Goal: Task Accomplishment & Management: Use online tool/utility

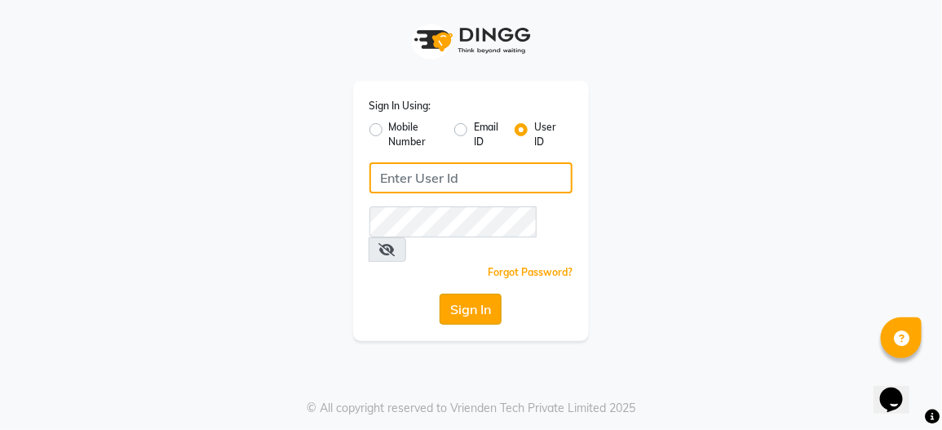
type input "toni&guyessensuals"
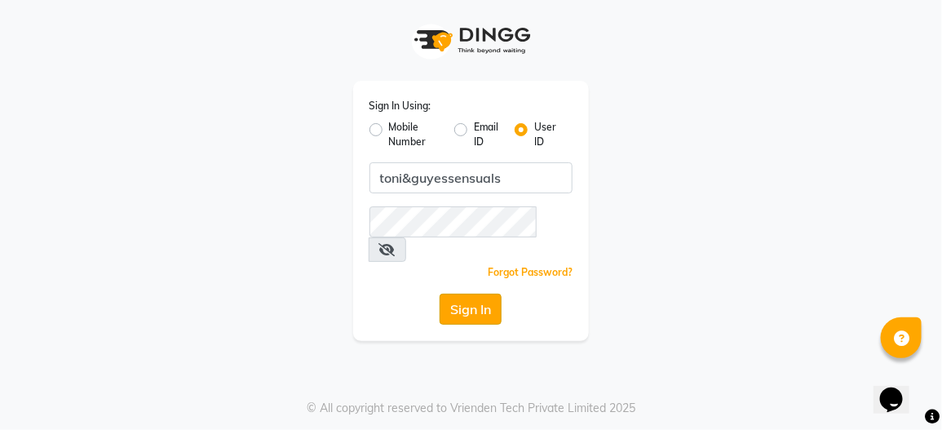
click at [462, 294] on button "Sign In" at bounding box center [471, 309] width 62 height 31
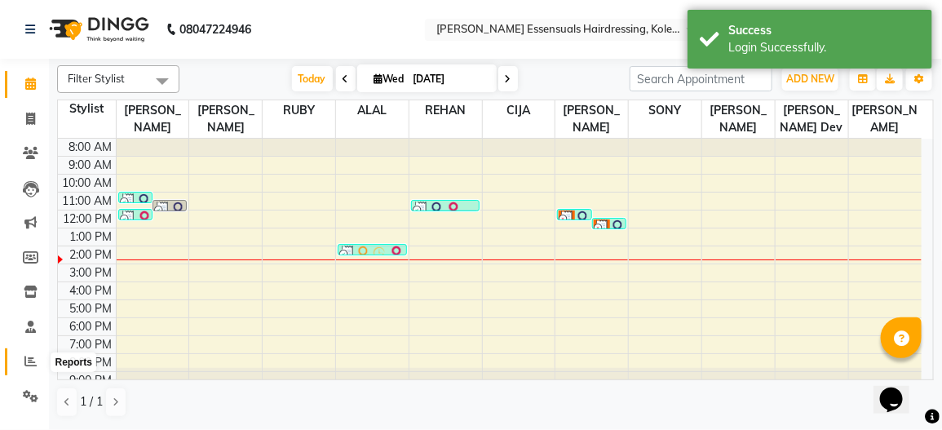
click at [24, 357] on icon at bounding box center [30, 361] width 12 height 12
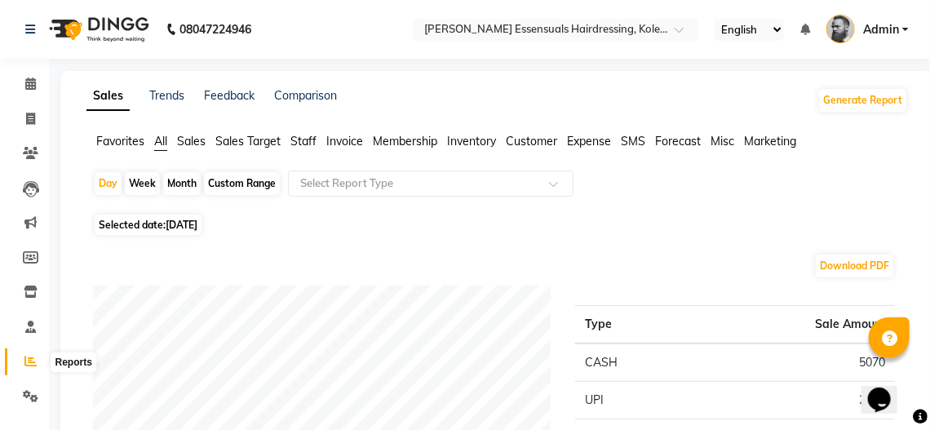
click at [39, 365] on span at bounding box center [30, 361] width 29 height 19
click at [22, 362] on span at bounding box center [30, 361] width 29 height 19
click at [22, 361] on span at bounding box center [30, 361] width 29 height 19
